Goal: Task Accomplishment & Management: Manage account settings

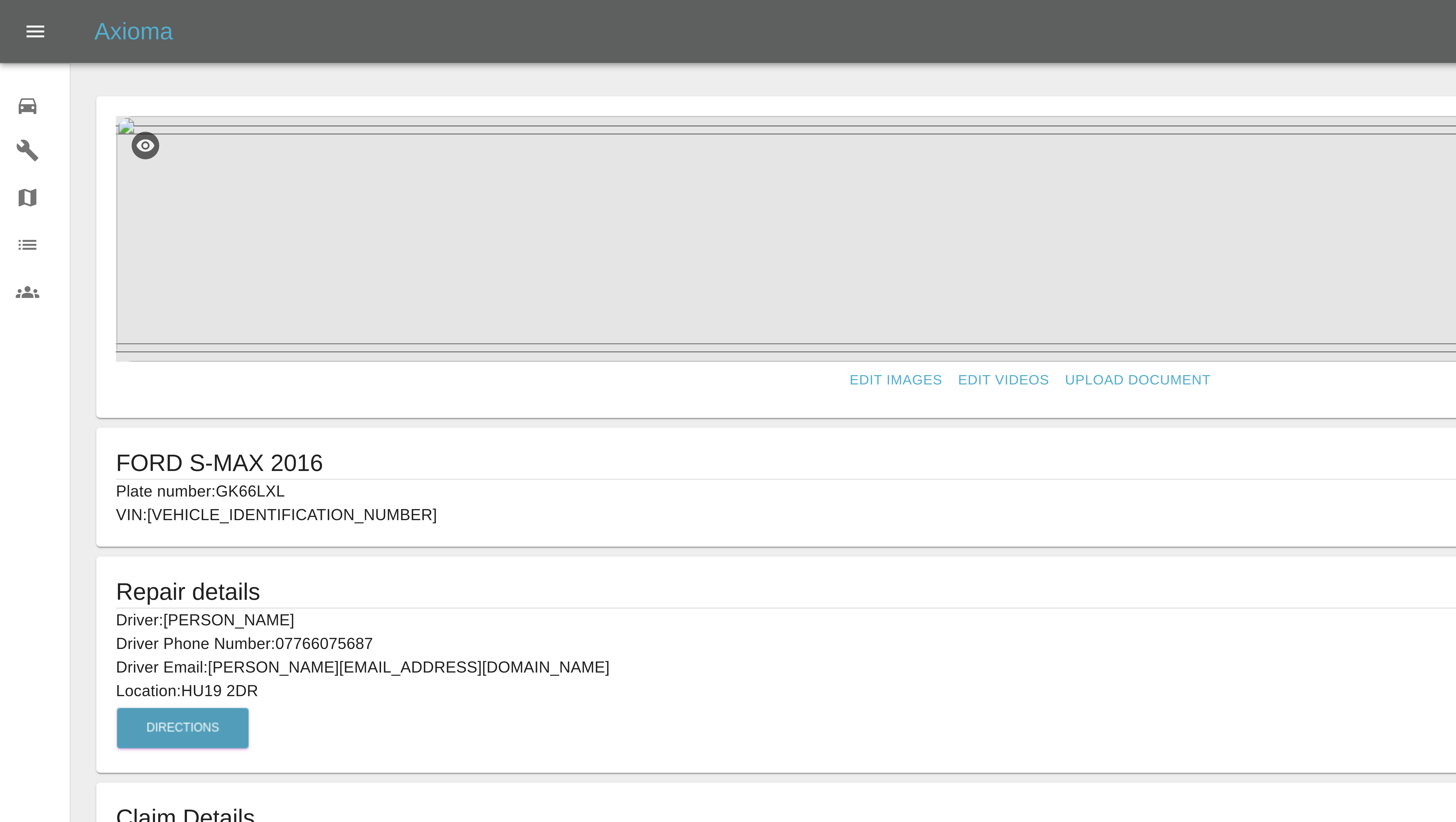
click at [8, 7] on icon "Open drawer" at bounding box center [8, 8] width 6 height 6
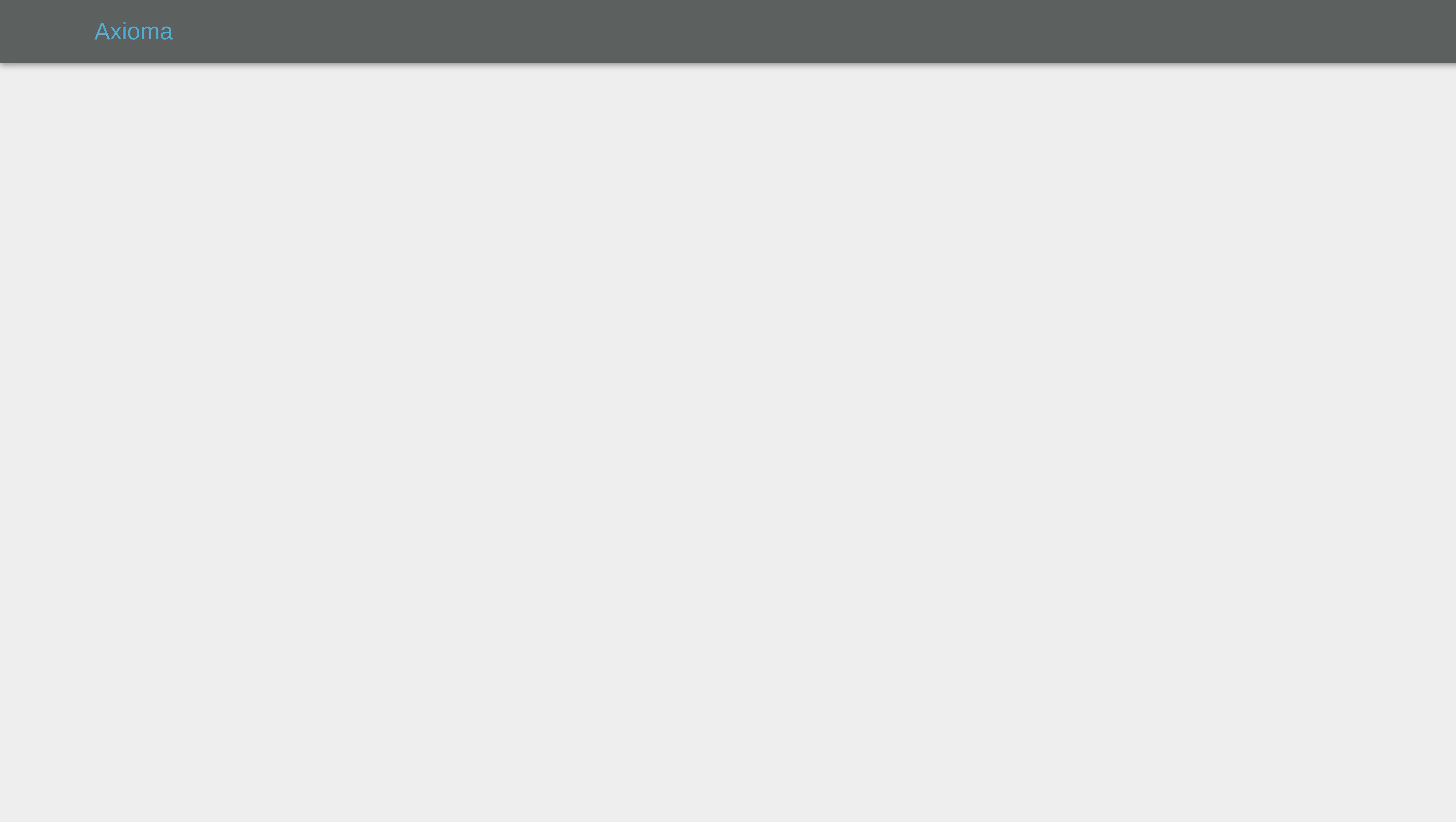
type input "[PERSON_NAME][EMAIL_ADDRESS][PERSON_NAME][DOMAIN_NAME]"
click at [33, 9] on h5 "Axioma" at bounding box center [33, 8] width 20 height 8
